Goal: Task Accomplishment & Management: Manage account settings

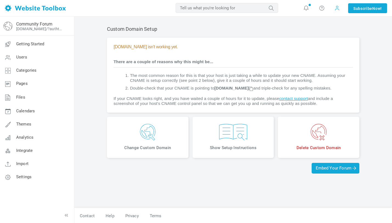
click at [335, 11] on span at bounding box center [337, 8] width 9 height 9
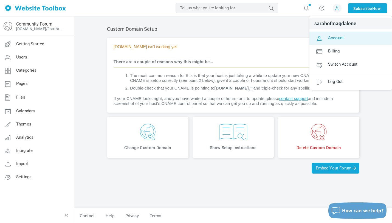
click at [334, 39] on span "Account" at bounding box center [336, 37] width 16 height 5
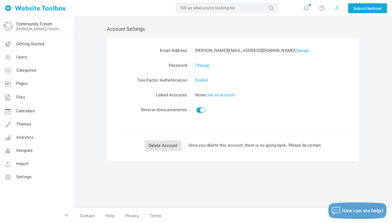
click at [337, 10] on span at bounding box center [336, 8] width 5 height 6
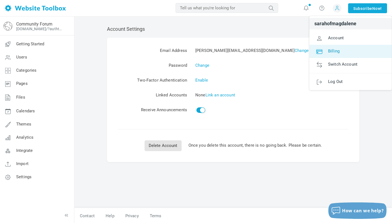
click at [331, 53] on link "Billing" at bounding box center [350, 51] width 82 height 13
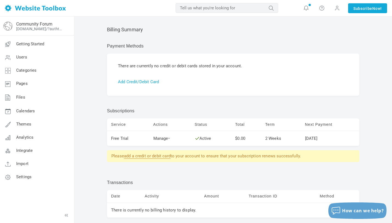
click at [376, 90] on div "Billing Summary You can deposit funds into your Website Toolbox account. Your a…" at bounding box center [233, 139] width 318 height 246
